Goal: Complete application form

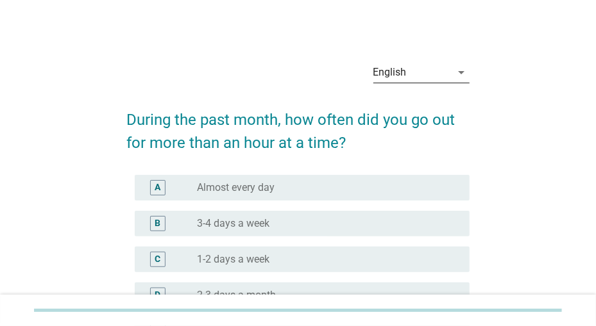
click at [462, 72] on icon "arrow_drop_down" at bounding box center [461, 72] width 15 height 15
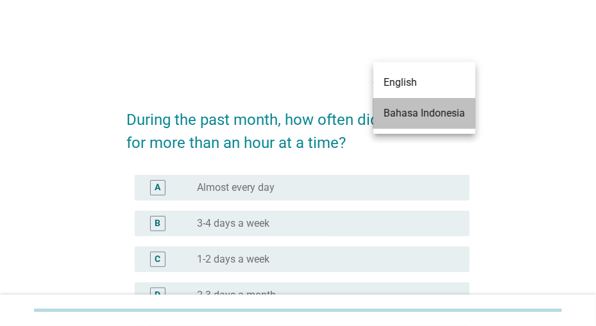
click at [444, 119] on div "Bahasa Indonesia" at bounding box center [423, 113] width 81 height 15
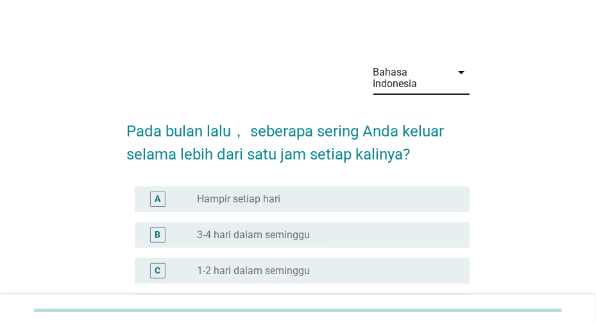
scroll to position [67, 0]
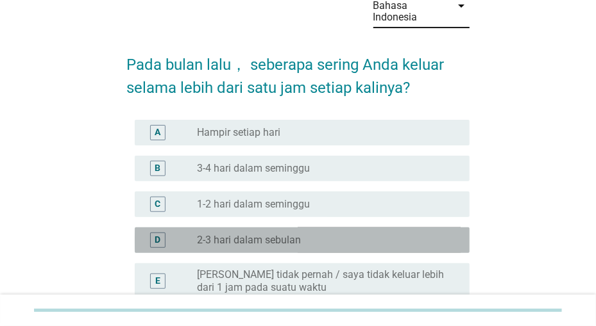
click at [267, 238] on label "2-3 hari dalam sebulan" at bounding box center [249, 240] width 104 height 13
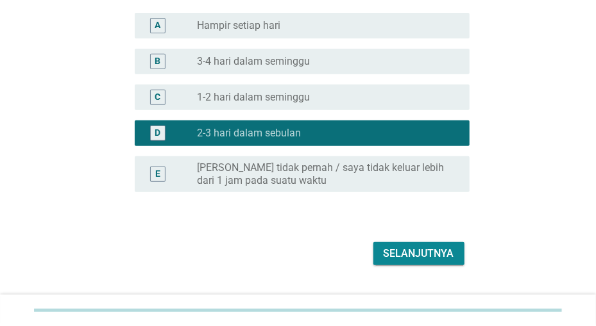
scroll to position [199, 0]
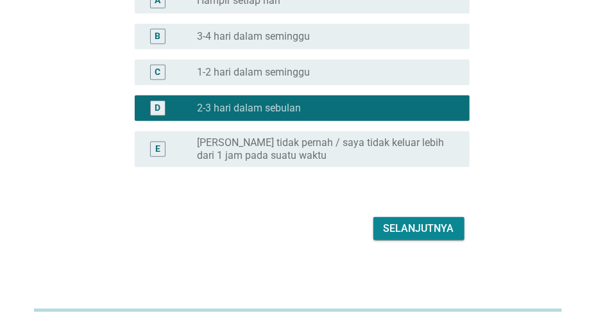
click at [397, 226] on div "Selanjutnya" at bounding box center [418, 228] width 71 height 15
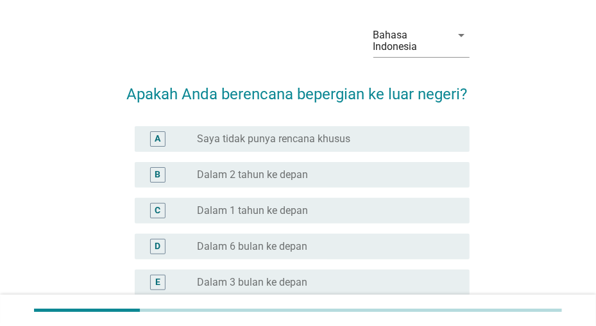
scroll to position [67, 0]
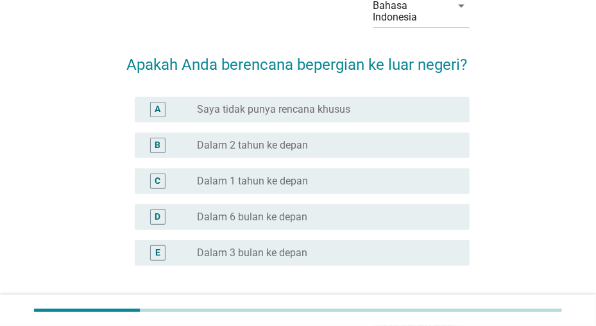
click at [361, 146] on div "radio_button_unchecked Dalam 2 tahun ke depan" at bounding box center [322, 145] width 251 height 13
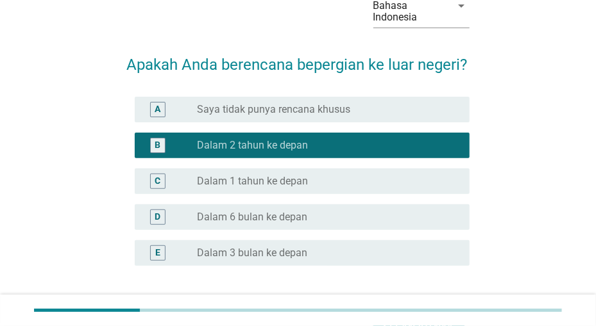
scroll to position [133, 0]
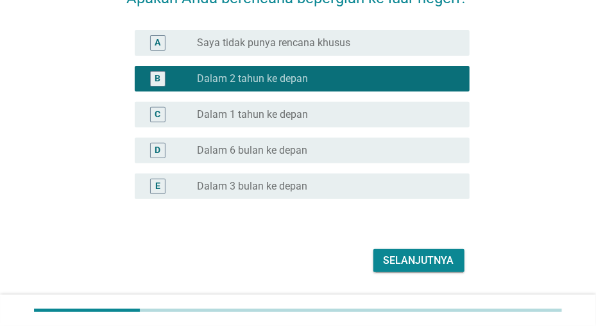
click at [389, 257] on div "Selanjutnya" at bounding box center [418, 260] width 71 height 15
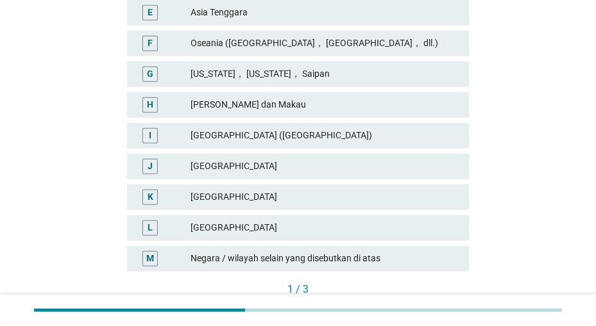
scroll to position [400, 0]
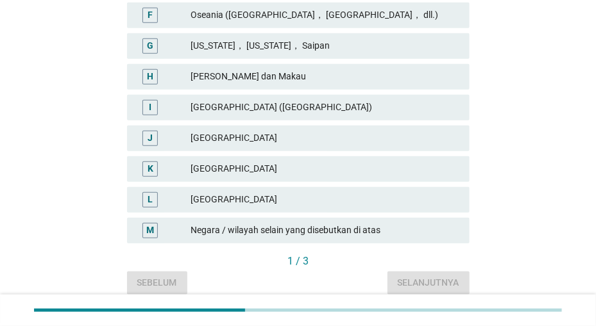
click at [380, 162] on div "[GEOGRAPHIC_DATA]" at bounding box center [324, 169] width 268 height 15
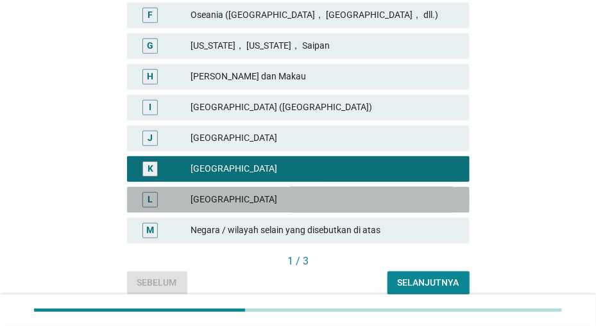
click at [369, 187] on div "L [GEOGRAPHIC_DATA]" at bounding box center [298, 200] width 342 height 26
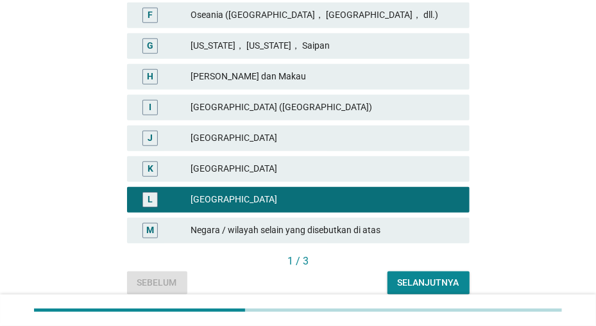
click at [370, 166] on div "K [GEOGRAPHIC_DATA]" at bounding box center [298, 169] width 342 height 26
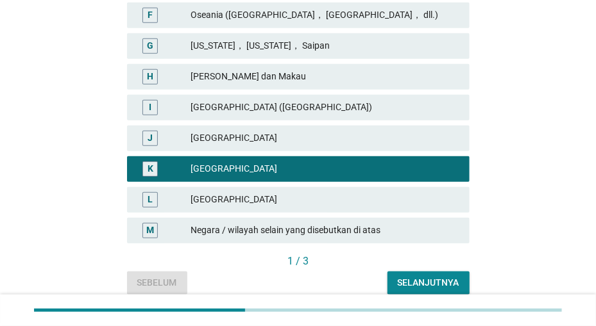
click at [416, 276] on div "Selanjutnya" at bounding box center [429, 282] width 62 height 13
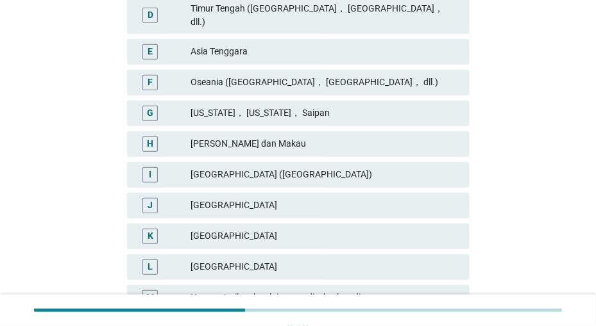
scroll to position [333, 0]
click at [405, 228] on div "[GEOGRAPHIC_DATA]" at bounding box center [324, 235] width 268 height 15
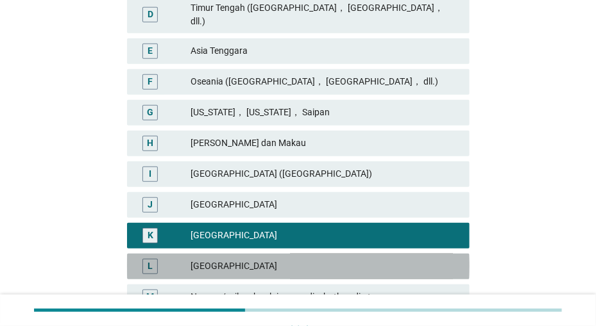
click at [378, 259] on div "[GEOGRAPHIC_DATA]" at bounding box center [324, 266] width 268 height 15
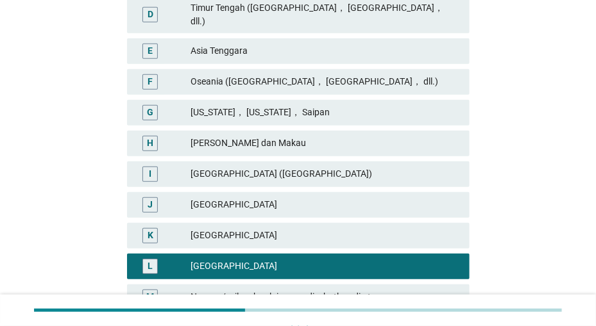
scroll to position [440, 0]
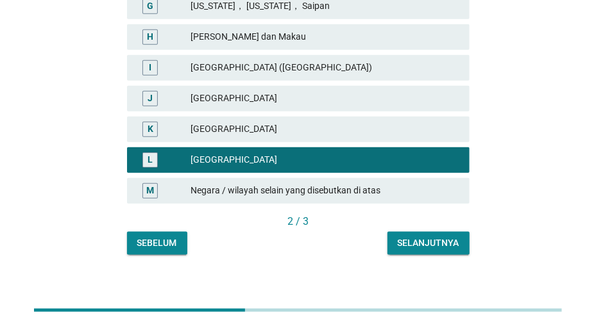
click at [412, 237] on div "Selanjutnya" at bounding box center [429, 243] width 62 height 13
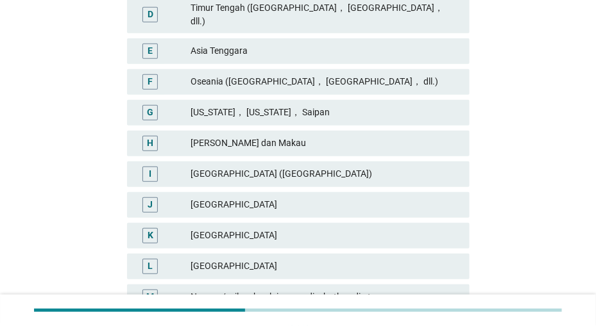
scroll to position [333, 0]
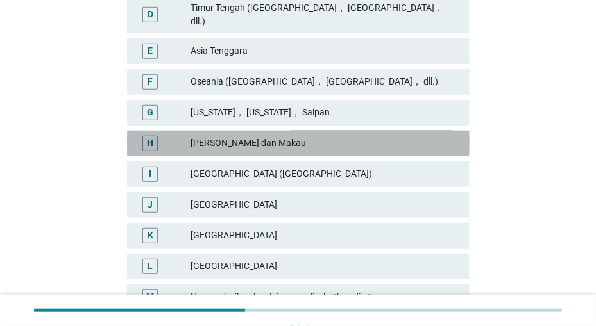
click at [402, 136] on div "[PERSON_NAME] dan Makau" at bounding box center [324, 143] width 268 height 15
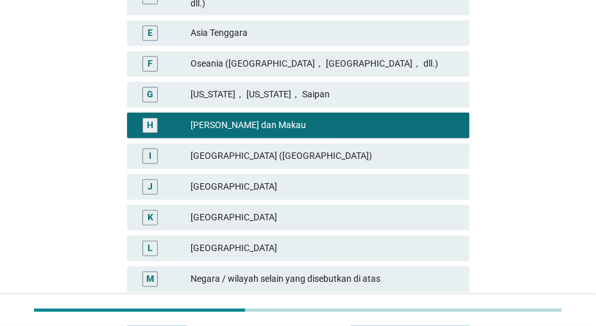
scroll to position [440, 0]
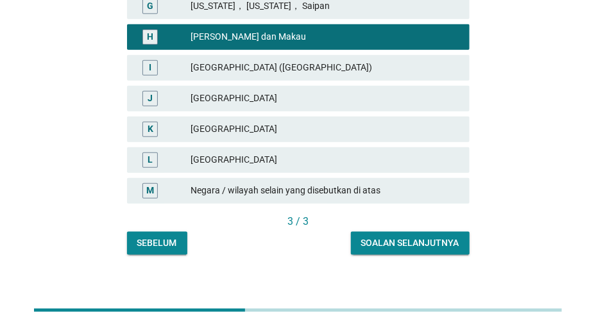
click at [400, 237] on div "Soalan selanjutnya" at bounding box center [410, 243] width 98 height 13
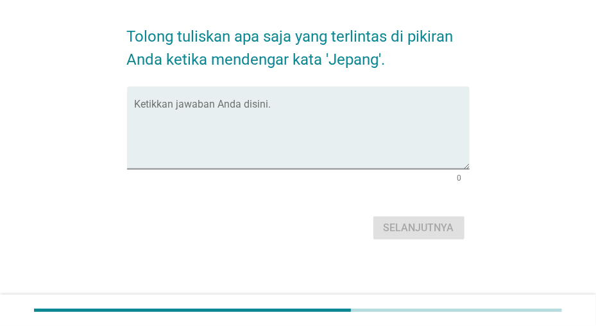
scroll to position [0, 0]
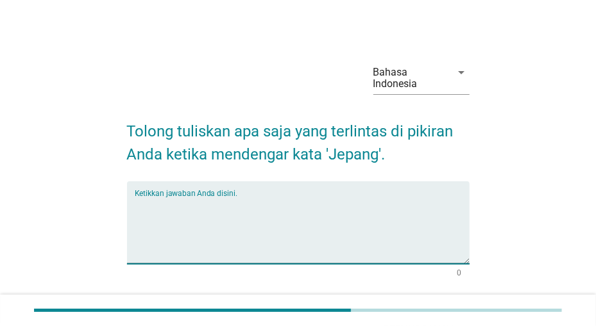
click at [280, 203] on textarea "Ketikkan jawaban Anda disini." at bounding box center [302, 230] width 335 height 67
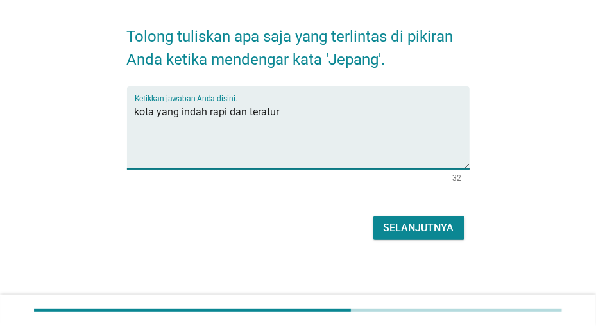
scroll to position [110, 0]
type textarea "kota yang indah rapi dan teratur, dan dengan penduduk nya yang pekerja keras"
click at [416, 228] on div "Selanjutnya" at bounding box center [418, 228] width 71 height 15
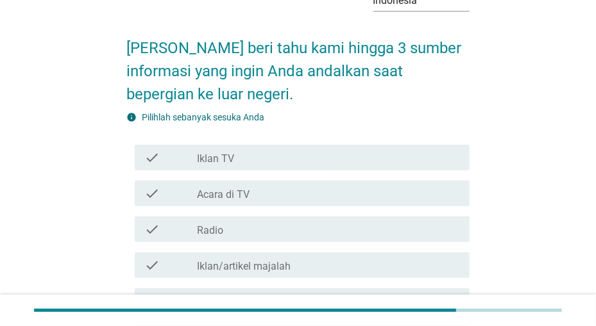
scroll to position [133, 0]
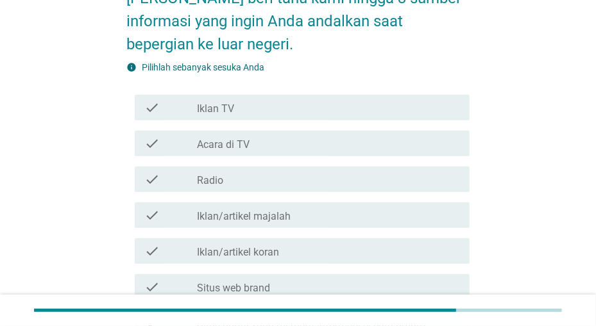
click at [398, 149] on div "check_box_outline_blank Acara di TV" at bounding box center [328, 143] width 262 height 15
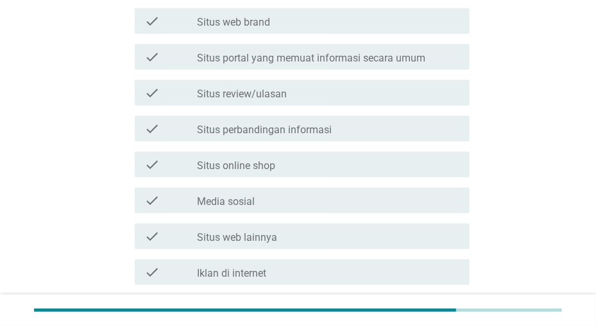
scroll to position [400, 0]
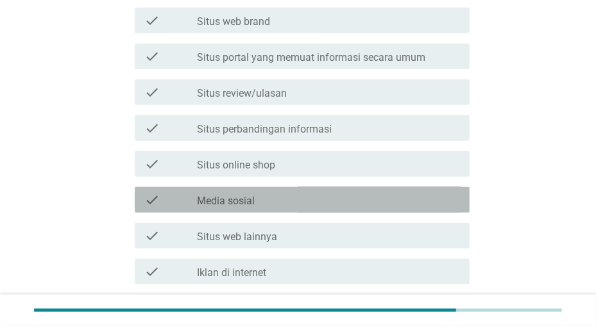
click at [375, 202] on div "check_box_outline_blank Media sosial" at bounding box center [328, 199] width 262 height 15
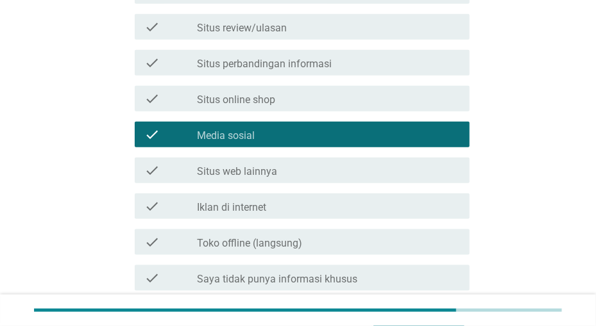
scroll to position [534, 0]
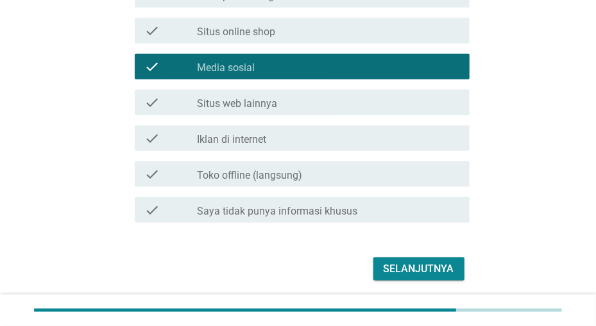
click at [373, 103] on div "check_box_outline_blank Situs web lainnya" at bounding box center [328, 102] width 262 height 15
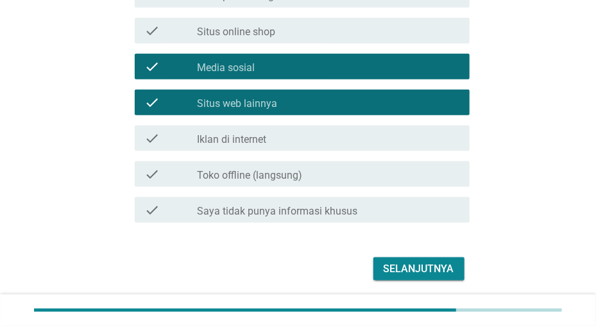
click at [385, 264] on div "Selanjutnya" at bounding box center [418, 269] width 71 height 15
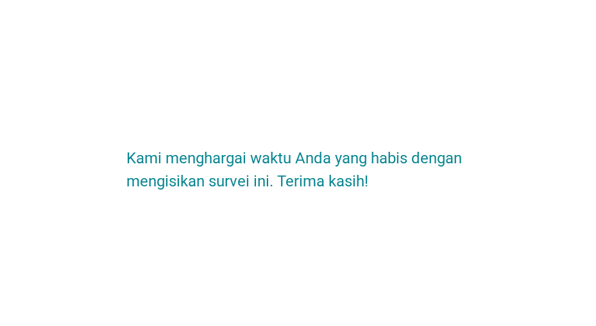
scroll to position [0, 0]
